Goal: Navigation & Orientation: Find specific page/section

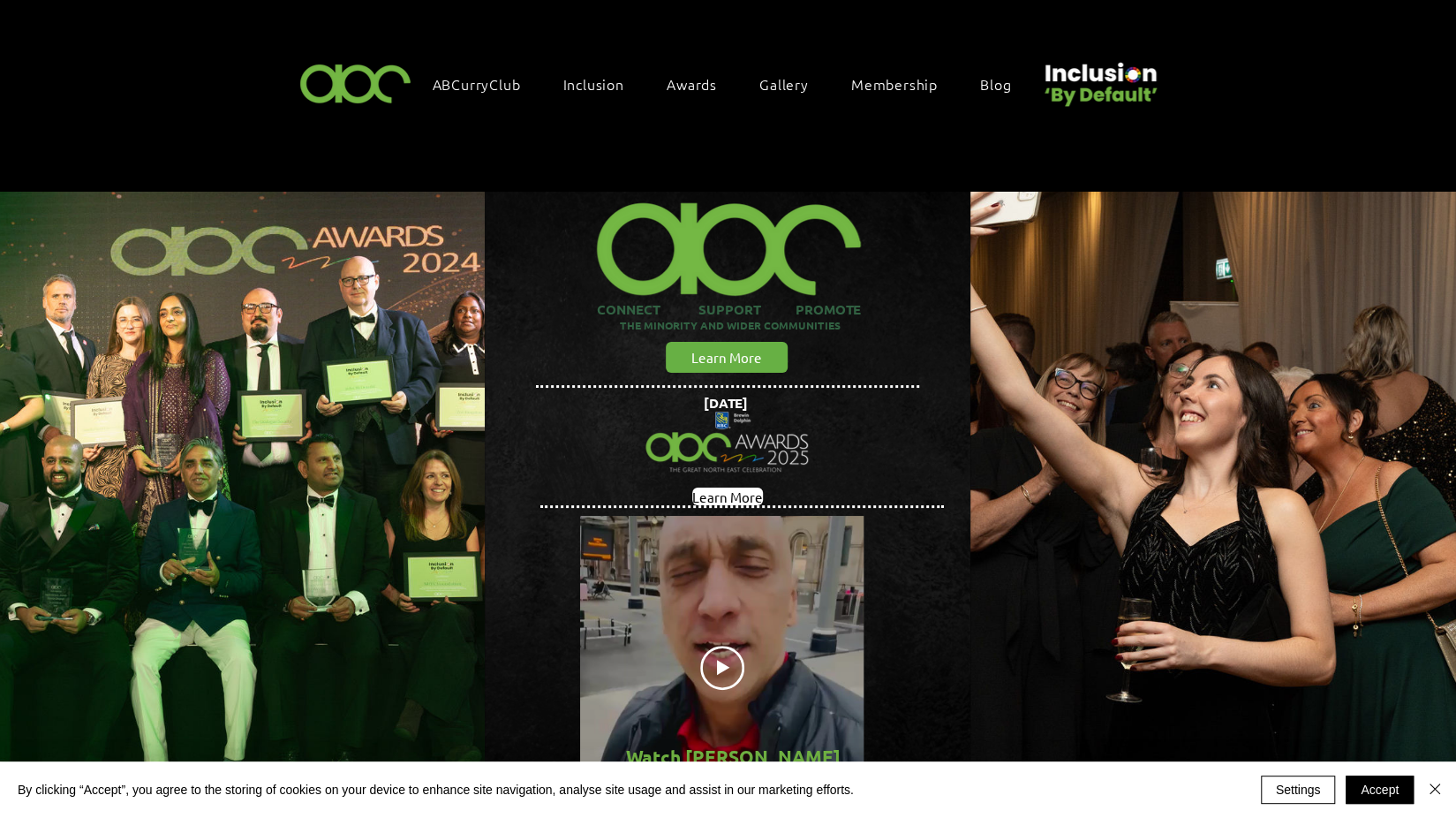
click at [361, 79] on img at bounding box center [356, 82] width 122 height 52
click at [797, 87] on span "Gallery" at bounding box center [784, 84] width 50 height 19
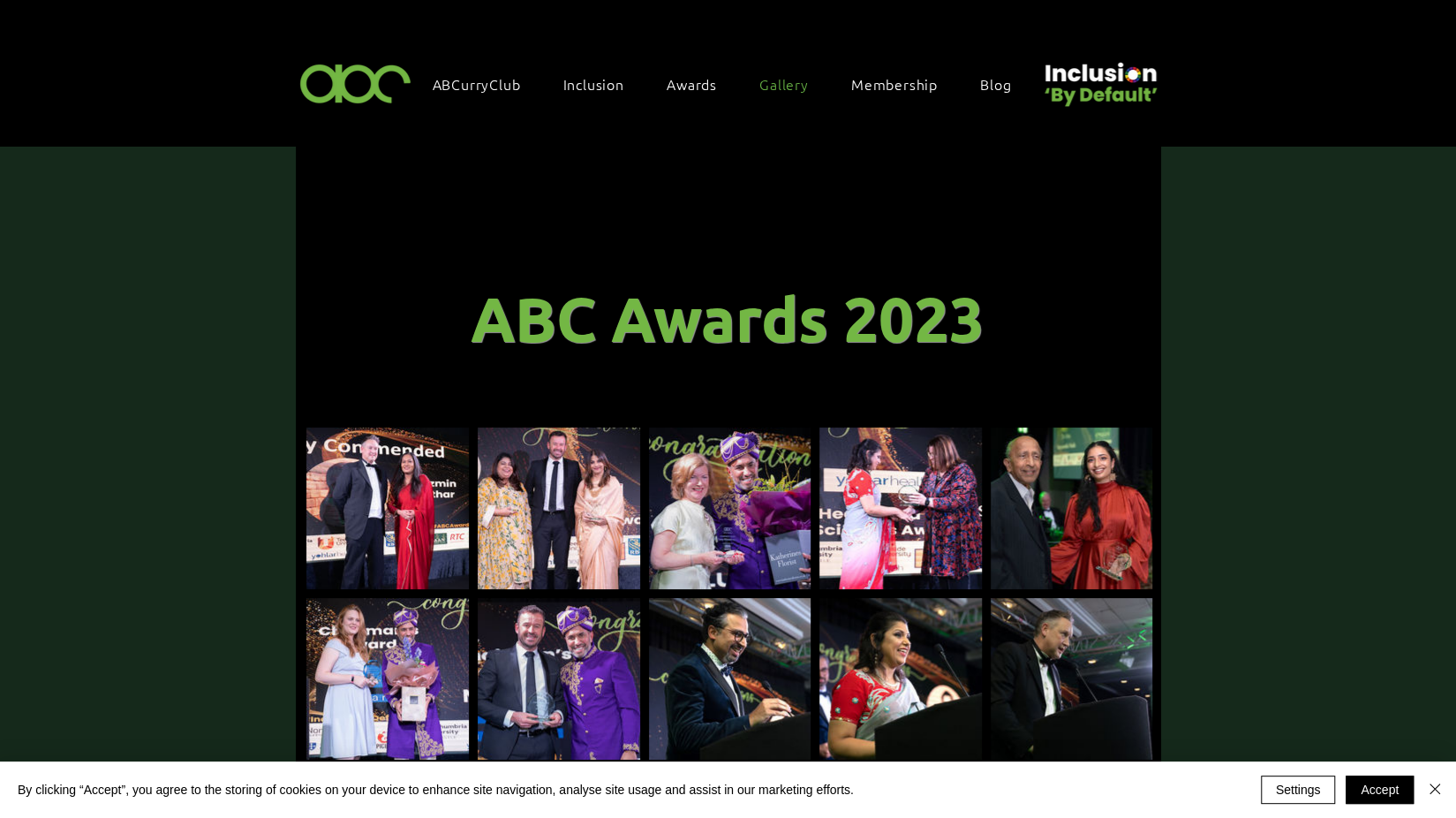
click at [318, 85] on img at bounding box center [356, 82] width 122 height 52
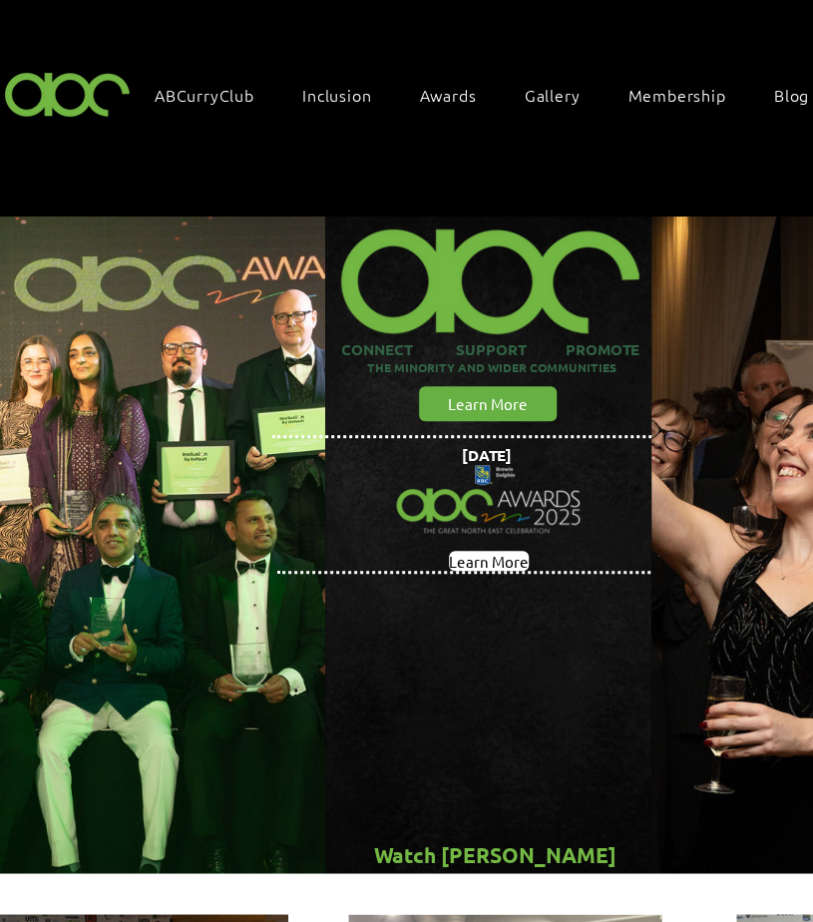
click at [532, 86] on span "Gallery" at bounding box center [553, 95] width 56 height 22
